Goal: Complete application form: Complete application form

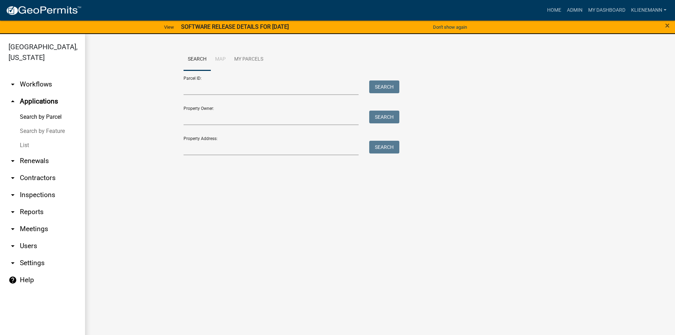
click at [22, 138] on link "List" at bounding box center [42, 145] width 85 height 14
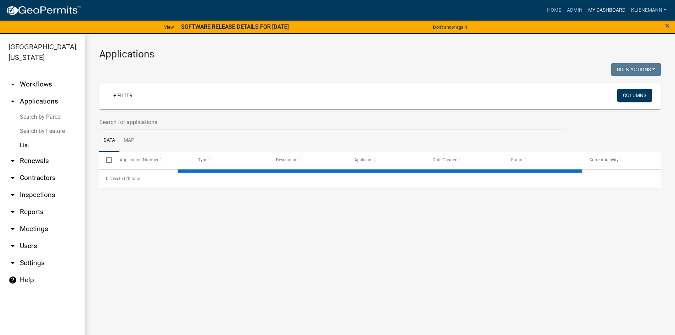
click at [604, 10] on link "My Dashboard" at bounding box center [606, 10] width 43 height 13
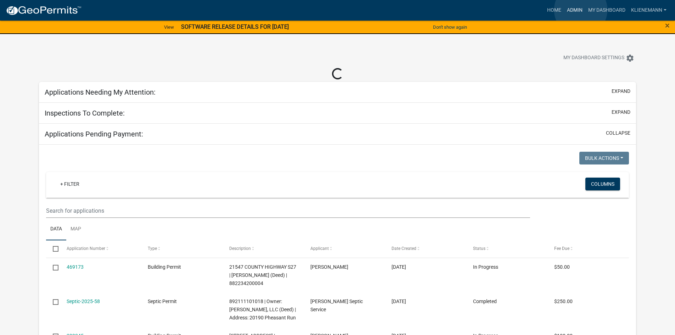
click at [581, 10] on link "Admin" at bounding box center [574, 10] width 21 height 13
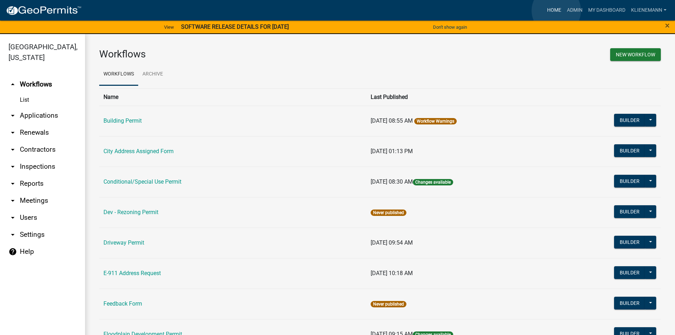
click at [556, 11] on link "Home" at bounding box center [554, 10] width 20 height 13
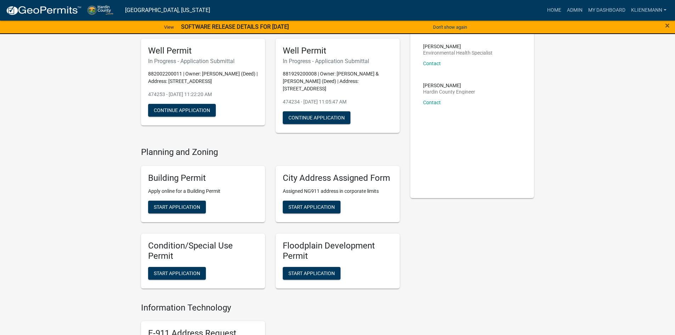
scroll to position [142, 0]
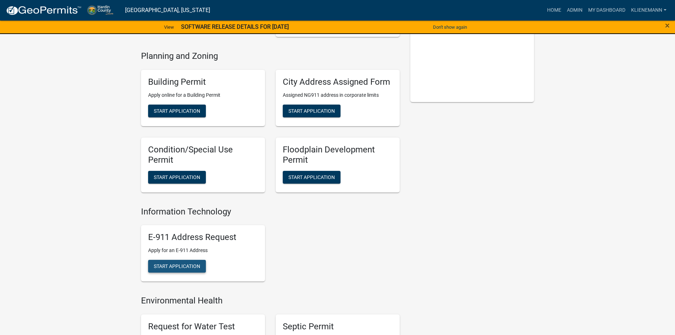
click at [185, 263] on span "Start Application" at bounding box center [177, 266] width 46 height 6
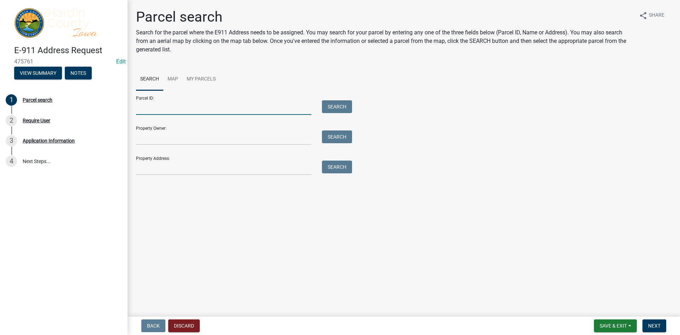
click at [199, 107] on input "Parcel ID:" at bounding box center [223, 107] width 175 height 15
type input "882029100004"
click at [340, 103] on button "Search" at bounding box center [337, 106] width 30 height 13
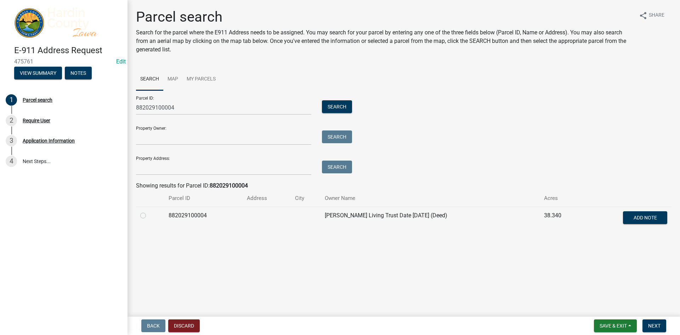
click at [149, 211] on label at bounding box center [149, 211] width 0 height 0
click at [149, 216] on input "radio" at bounding box center [151, 213] width 5 height 5
radio input "true"
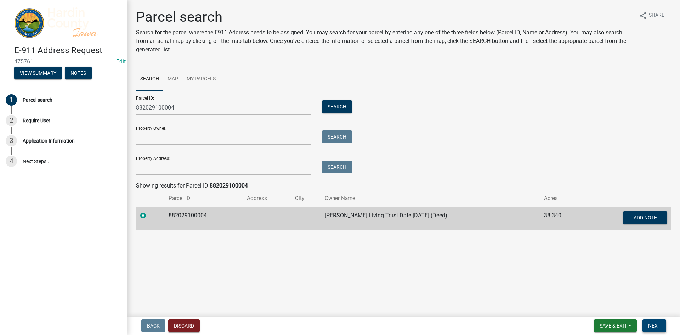
click at [663, 322] on button "Next" at bounding box center [655, 325] width 24 height 13
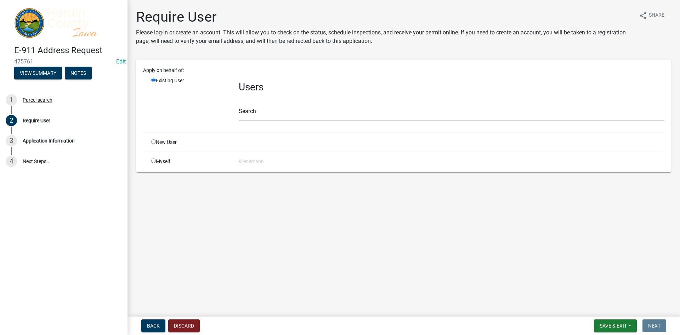
click at [162, 161] on div "Myself" at bounding box center [189, 161] width 87 height 7
click at [154, 161] on input "radio" at bounding box center [153, 160] width 5 height 5
radio input "true"
radio input "false"
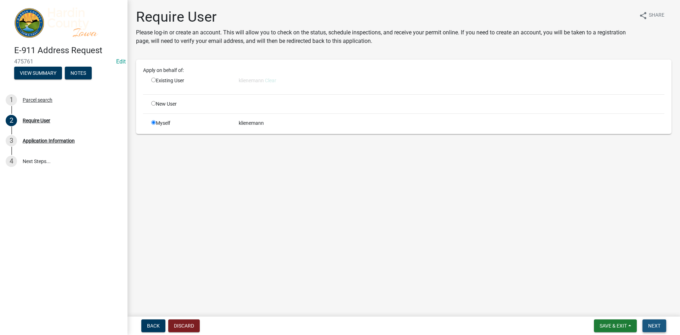
click at [653, 328] on span "Next" at bounding box center [654, 326] width 12 height 6
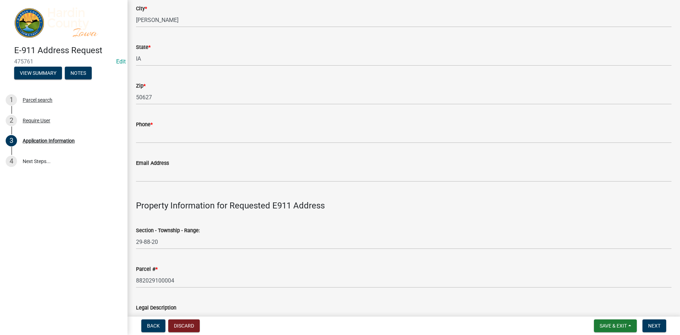
scroll to position [142, 0]
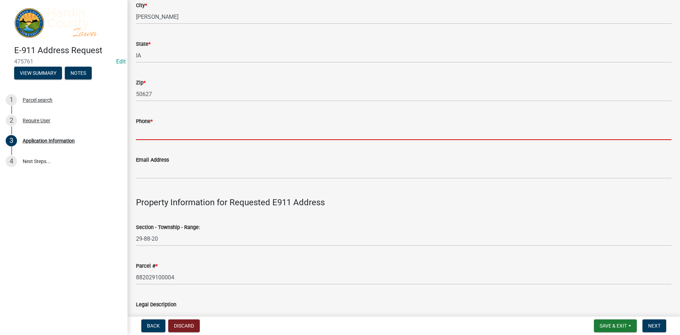
click at [190, 140] on input "Phone *" at bounding box center [404, 132] width 536 height 15
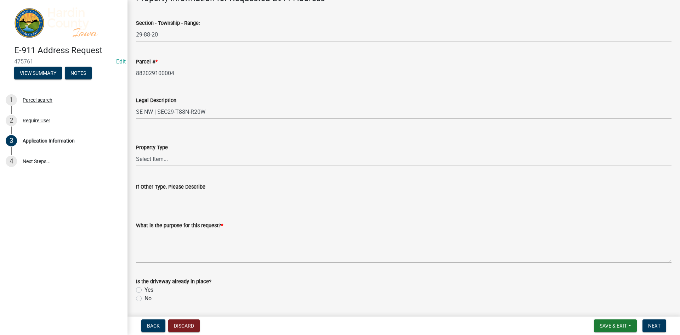
scroll to position [354, 0]
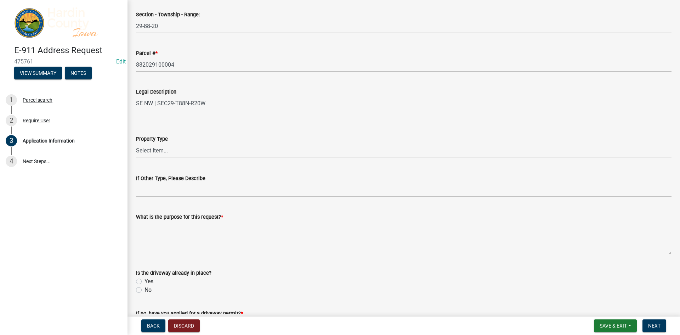
type input "[PHONE_NUMBER]"
click at [175, 149] on select "Select Item... Agricultural Commercial Residential County State Hog Confinement…" at bounding box center [404, 150] width 536 height 15
click at [175, 152] on select "Select Item... Agricultural Commercial Residential County State Hog Confinement…" at bounding box center [404, 150] width 536 height 15
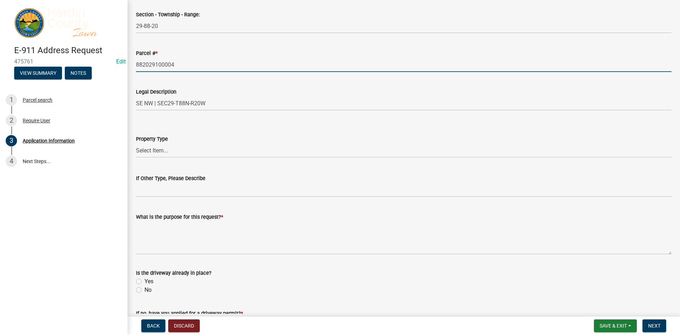
drag, startPoint x: 181, startPoint y: 64, endPoint x: 99, endPoint y: 67, distance: 82.2
click at [99, 67] on div "E-911 Address Request 475761 Edit View Summary Notes 1 Parcel search 2 Require …" at bounding box center [340, 167] width 680 height 335
click at [185, 150] on select "Select Item... Agricultural Commercial Residential County State Hog Confinement…" at bounding box center [404, 150] width 536 height 15
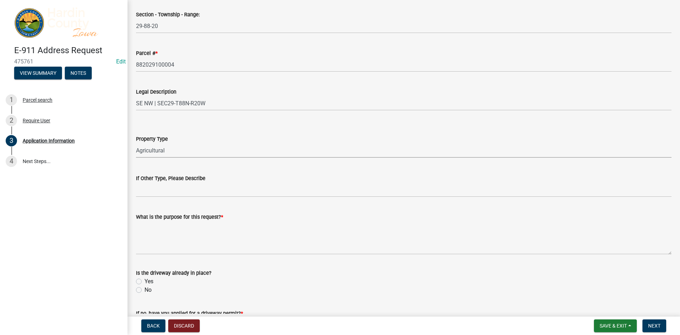
click at [136, 143] on select "Select Item... Agricultural Commercial Residential County State Hog Confinement…" at bounding box center [404, 150] width 536 height 15
select select "baba0991-2ff4-4a60-8416-b480177b51fc"
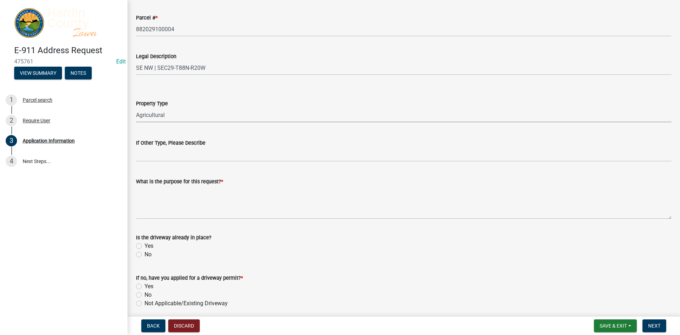
scroll to position [418, 0]
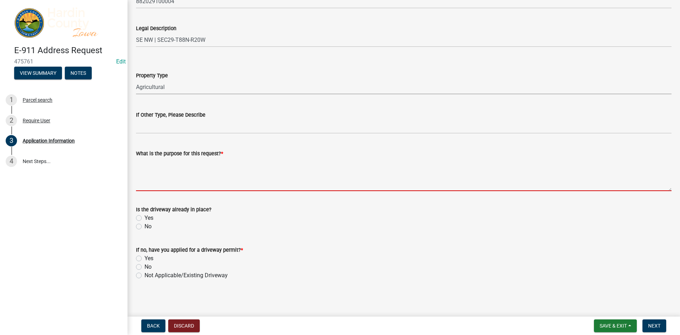
click at [188, 174] on textarea "What is the purpose for this request? *" at bounding box center [404, 174] width 536 height 33
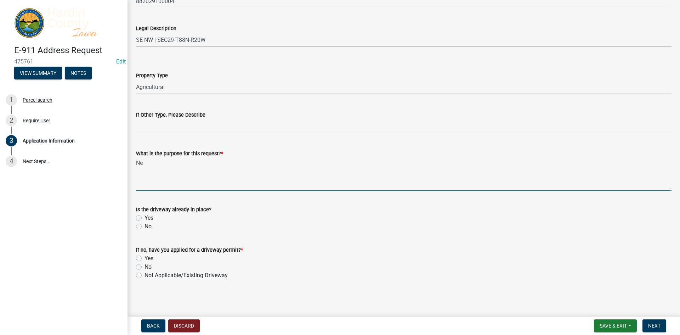
type textarea "N"
type textarea "Need 911 address for new house being built"
click at [603, 323] on span "Save & Exit" at bounding box center [613, 326] width 27 height 6
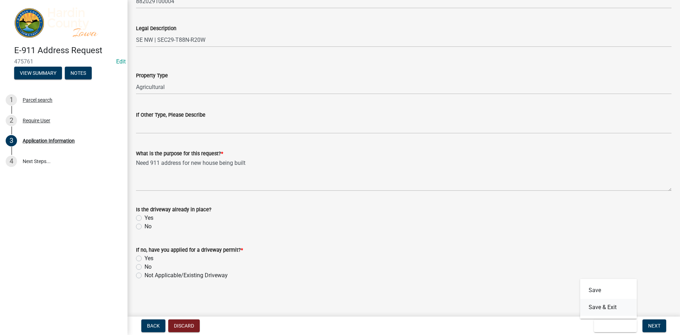
click at [604, 315] on button "Save & Exit" at bounding box center [608, 307] width 57 height 17
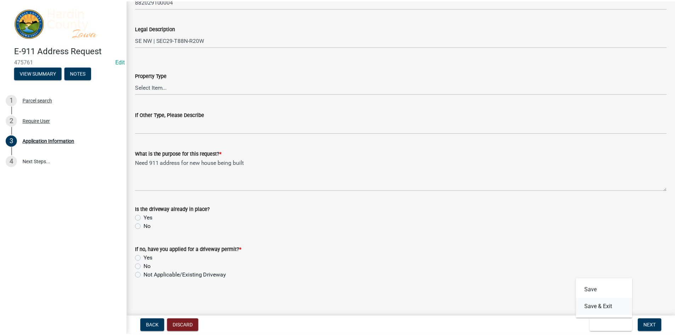
scroll to position [0, 0]
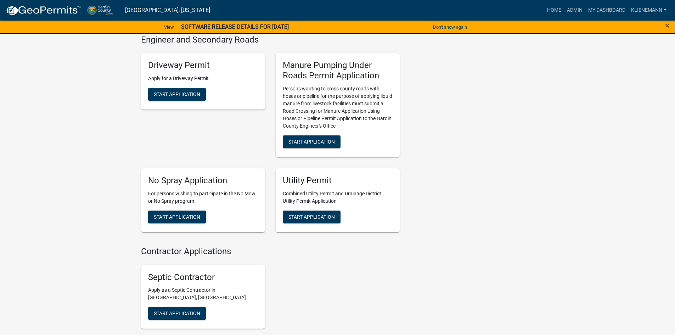
scroll to position [531, 0]
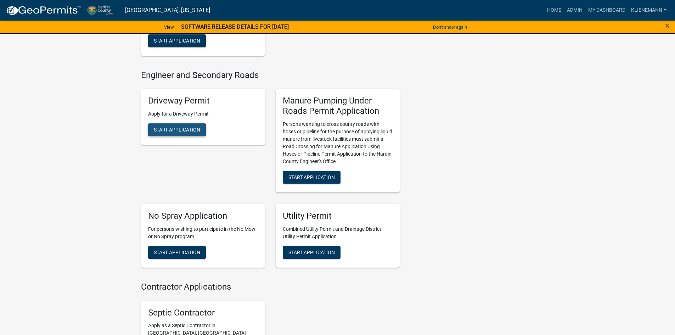
click at [171, 127] on span "Start Application" at bounding box center [177, 130] width 46 height 6
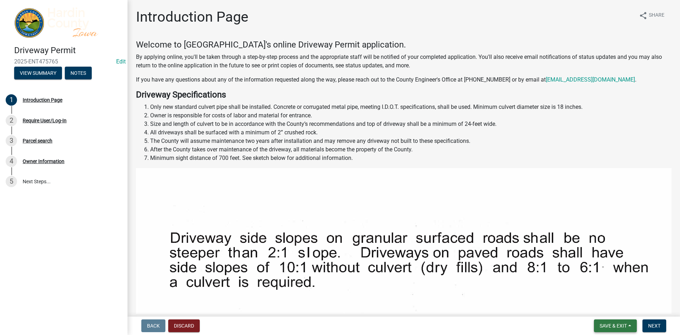
click at [598, 324] on button "Save & Exit" at bounding box center [615, 325] width 43 height 13
click at [174, 321] on button "Discard" at bounding box center [184, 325] width 32 height 13
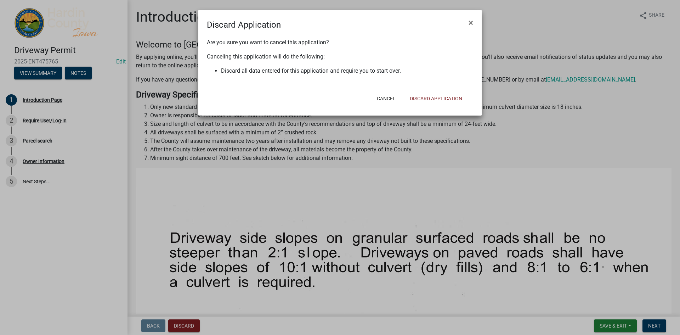
click at [422, 92] on div "Cancel Discard Application" at bounding box center [386, 98] width 175 height 18
click at [420, 96] on button "Discard Application" at bounding box center [436, 98] width 64 height 13
